Goal: Information Seeking & Learning: Find specific fact

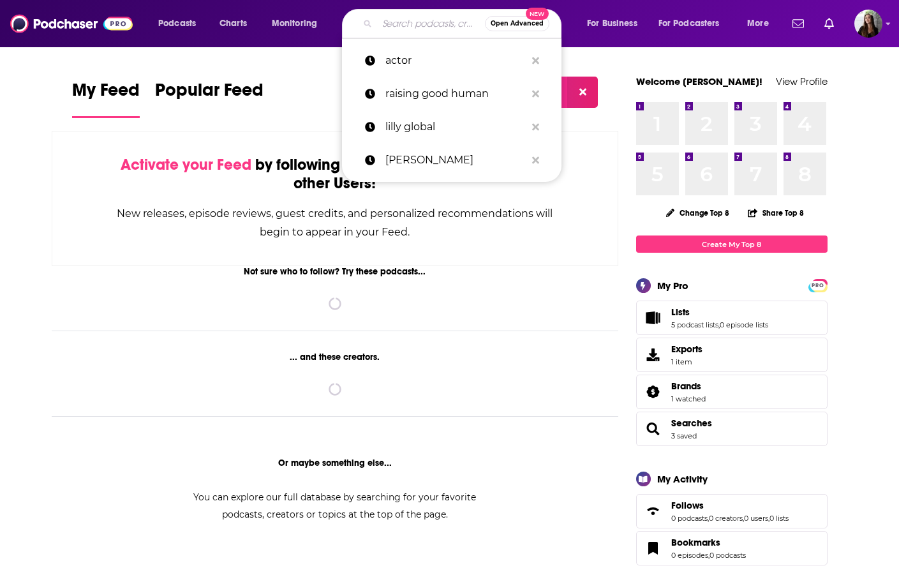
click at [406, 29] on input "Search podcasts, credits, & more..." at bounding box center [431, 23] width 108 height 20
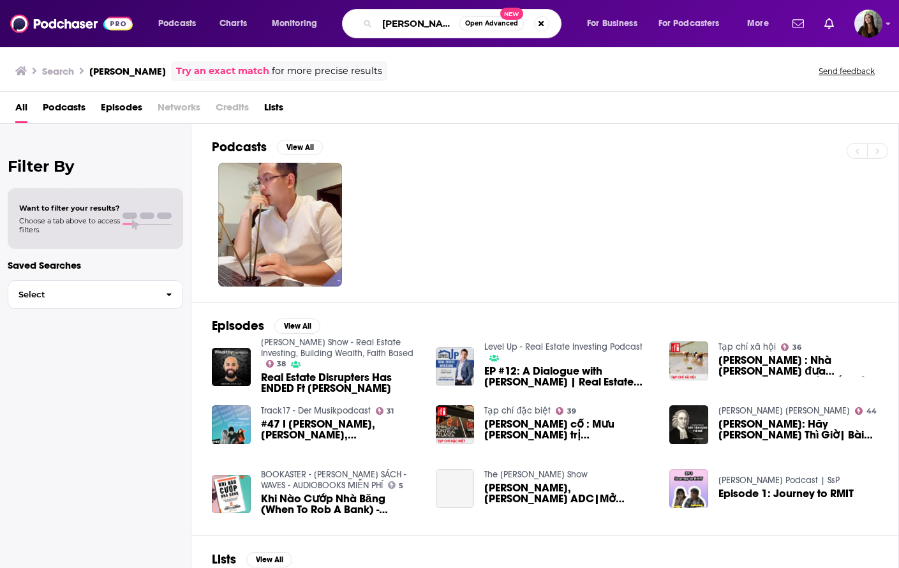
click at [427, 22] on input "[PERSON_NAME]" at bounding box center [418, 23] width 82 height 20
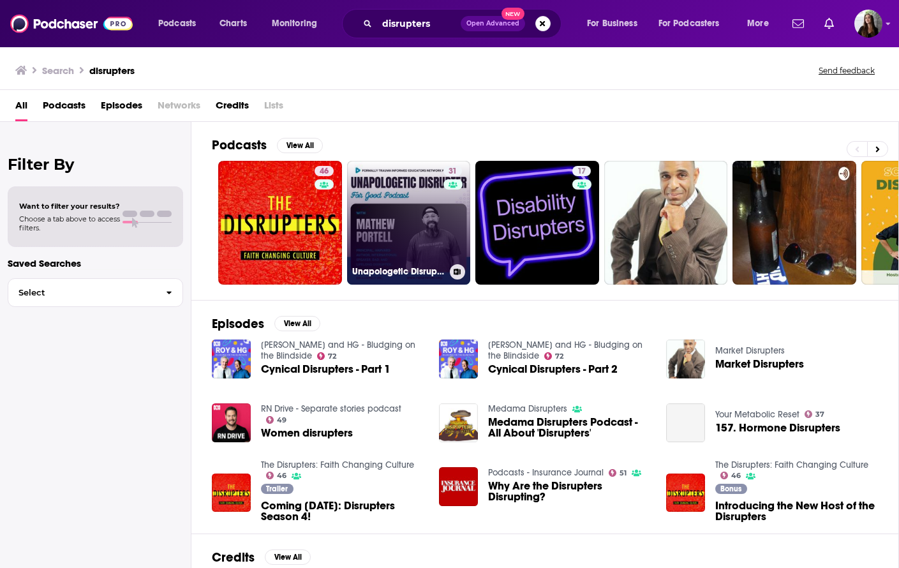
scroll to position [61, 0]
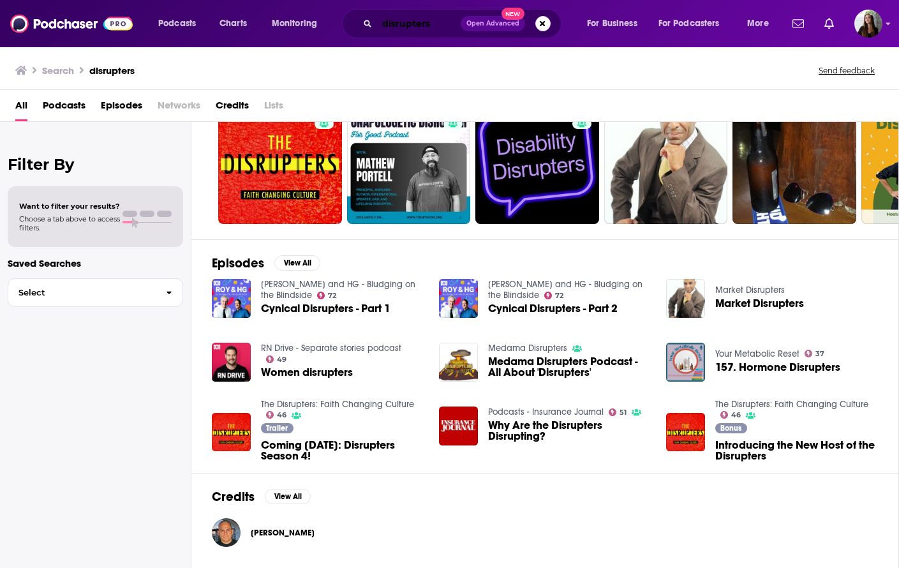
click at [436, 27] on input "disrupters" at bounding box center [419, 23] width 84 height 20
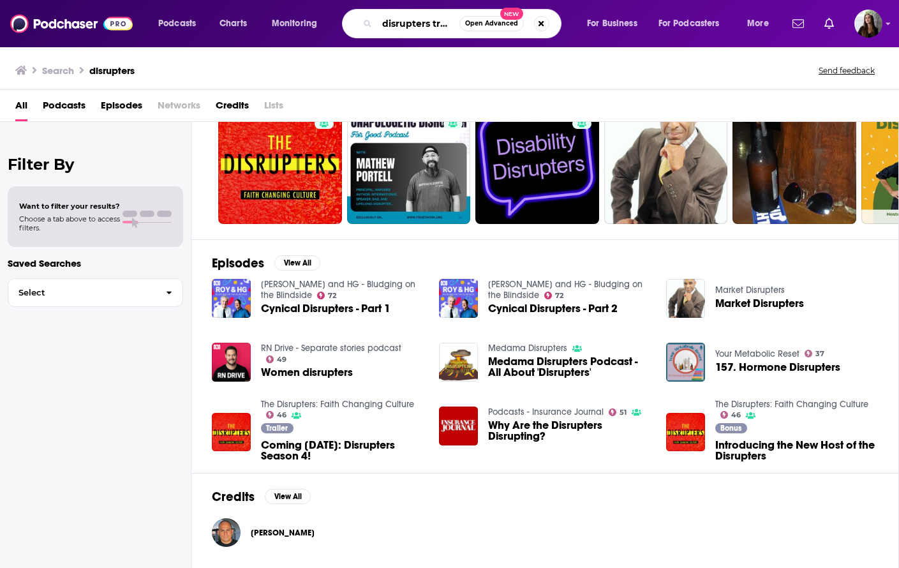
scroll to position [0, 5]
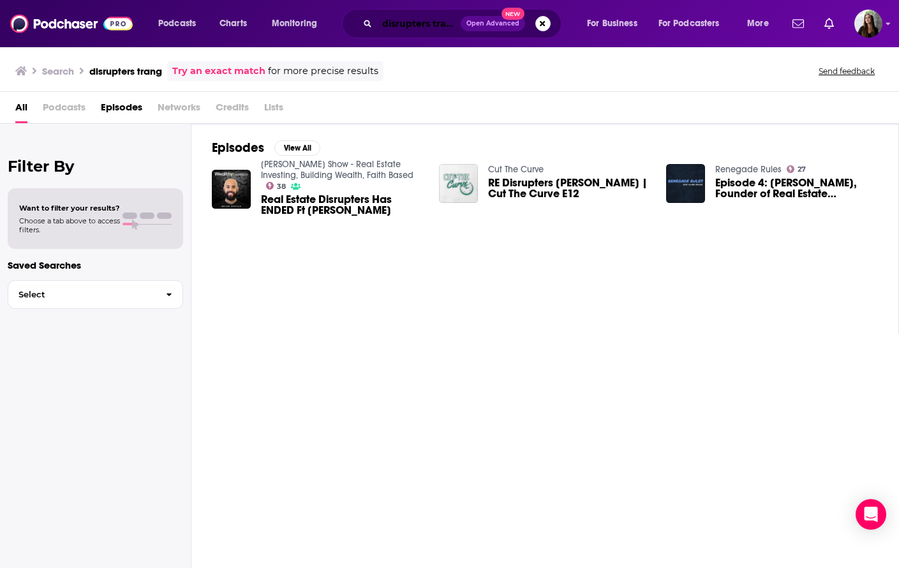
click at [406, 27] on input "disrupters trang" at bounding box center [419, 23] width 84 height 20
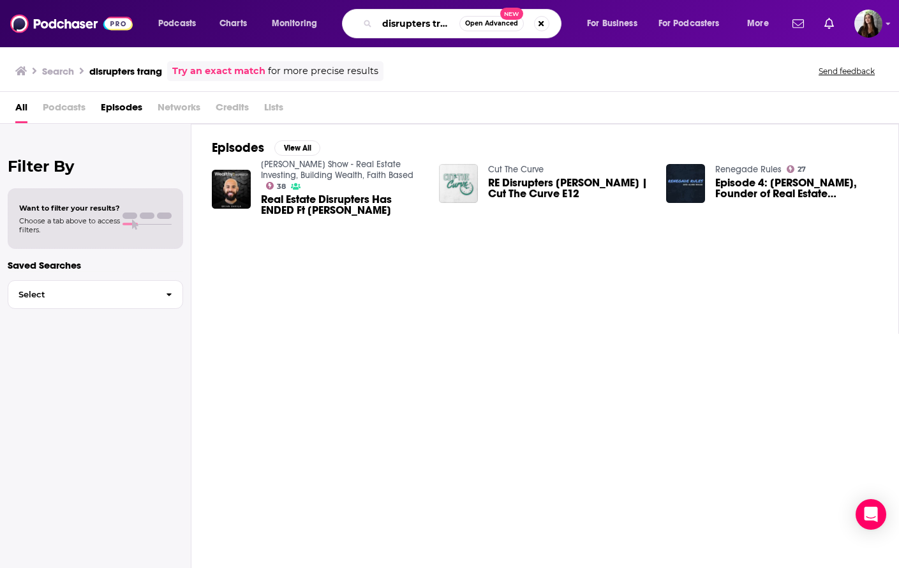
click at [406, 27] on input "disrupters trang" at bounding box center [418, 23] width 82 height 20
type input "[PERSON_NAME]"
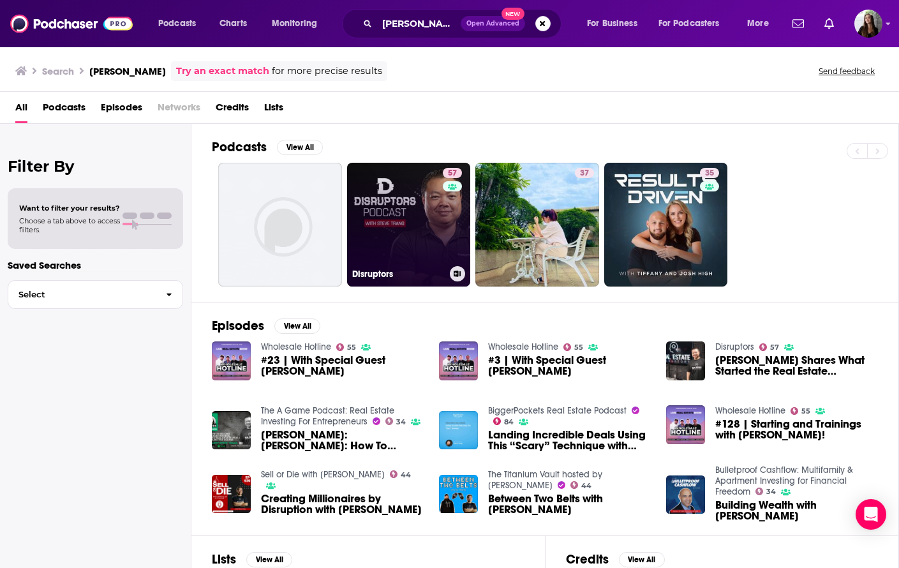
click at [387, 196] on link "57 Disruptors" at bounding box center [409, 225] width 124 height 124
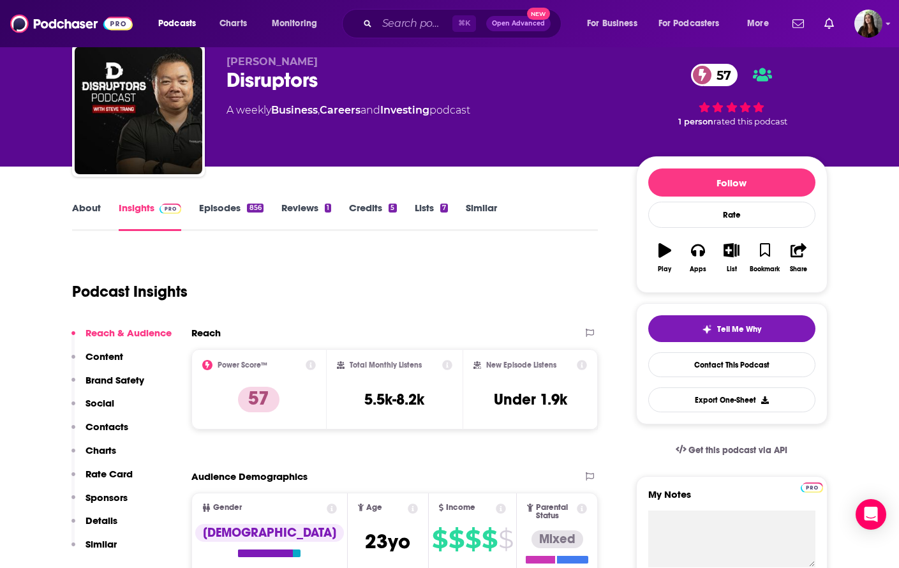
scroll to position [46, 0]
